Goal: Task Accomplishment & Management: Manage account settings

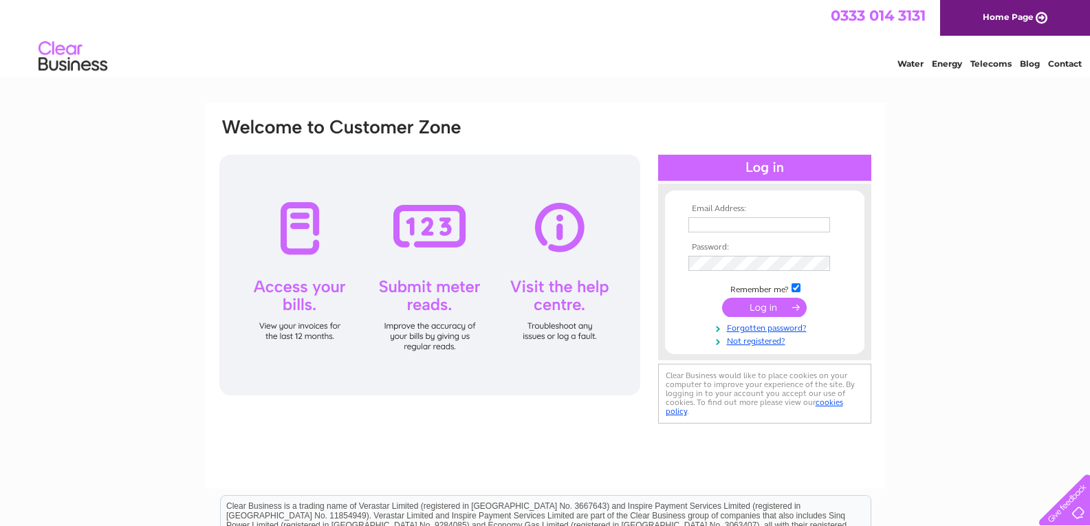
type input "[EMAIL_ADDRESS][DOMAIN_NAME]"
click at [761, 302] on input "submit" at bounding box center [764, 307] width 85 height 19
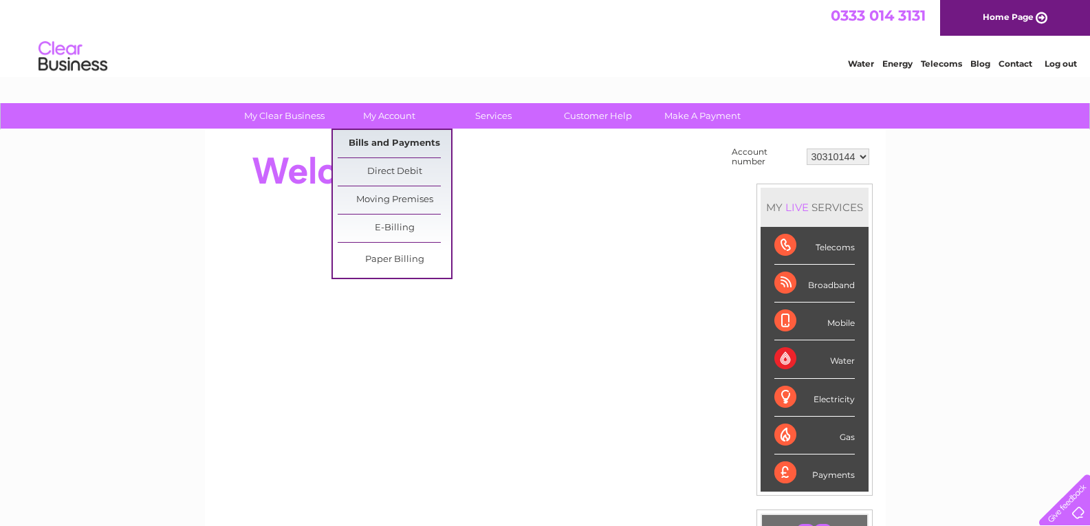
click at [389, 136] on link "Bills and Payments" at bounding box center [395, 144] width 114 height 28
